Goal: Transaction & Acquisition: Purchase product/service

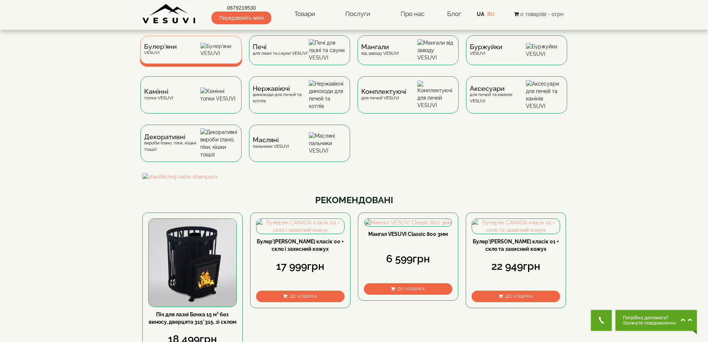
click at [182, 54] on div "[PERSON_NAME]" at bounding box center [191, 50] width 103 height 28
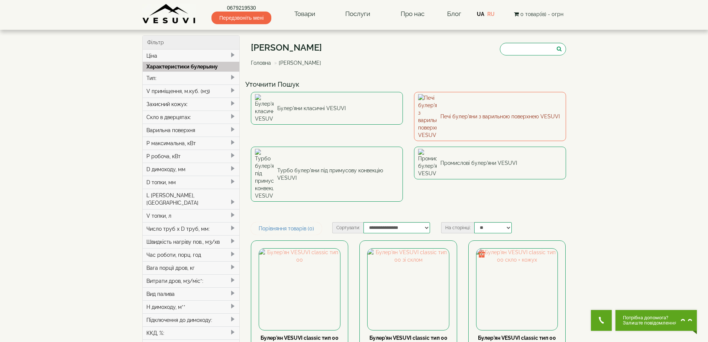
click at [444, 94] on link "Печі булер'яни з варильною поверхнею VESUVI" at bounding box center [490, 116] width 152 height 49
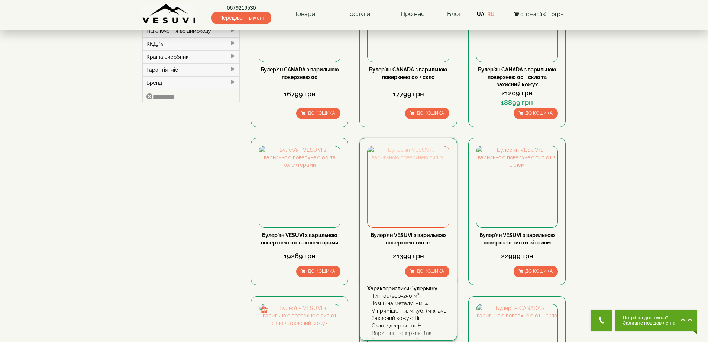
scroll to position [297, 0]
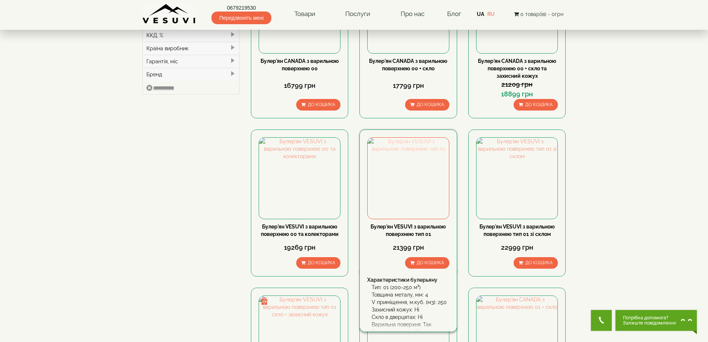
click at [429, 173] on img at bounding box center [408, 178] width 81 height 81
